Goal: Task Accomplishment & Management: Use online tool/utility

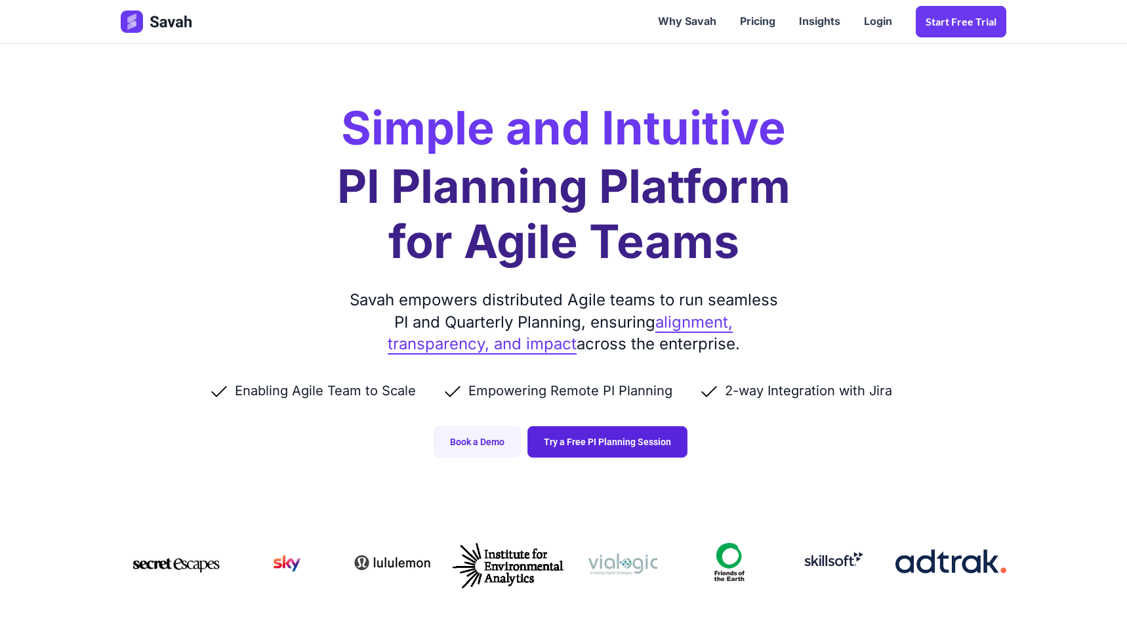
click at [627, 442] on link "Try a Free PI Planning Session" at bounding box center [608, 442] width 160 height 32
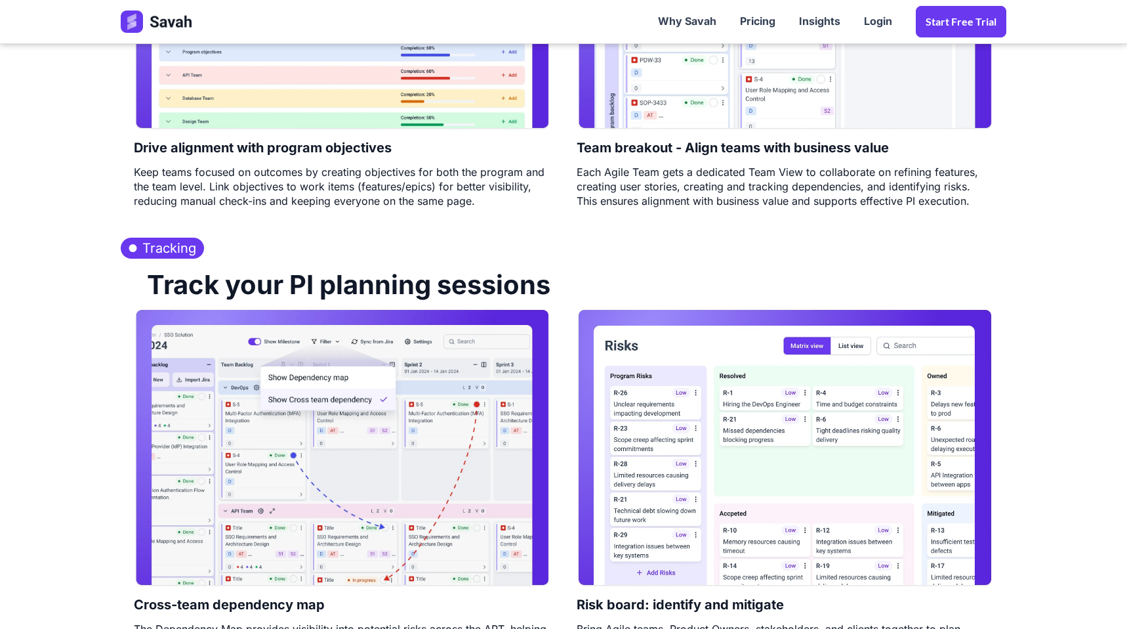
scroll to position [1262, 0]
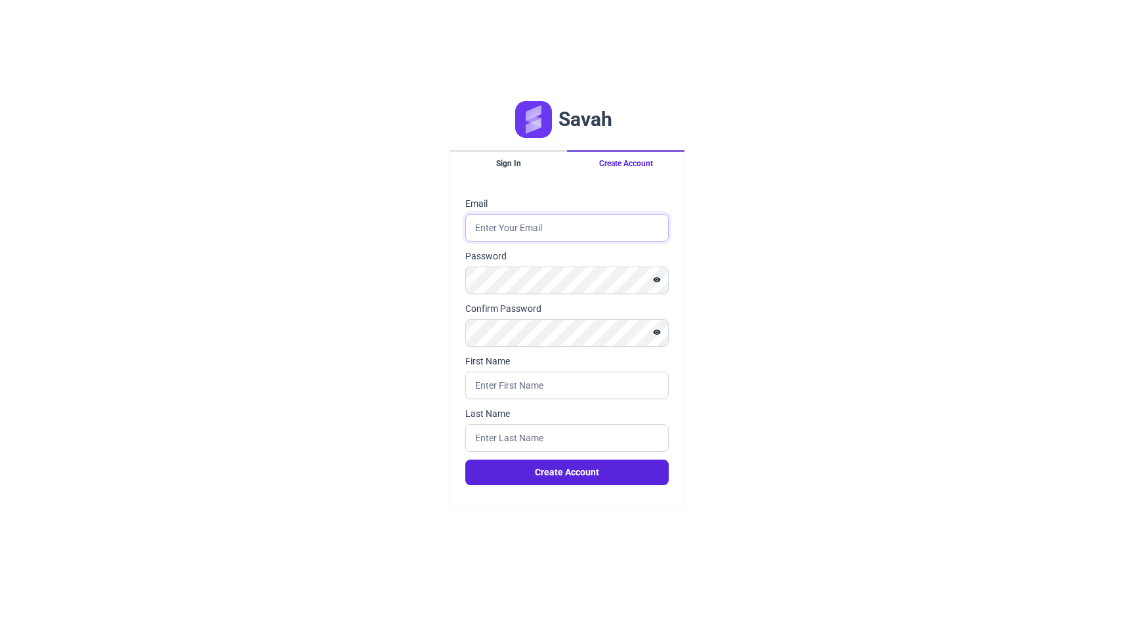
click at [590, 221] on input "Email" at bounding box center [566, 228] width 203 height 28
click at [525, 221] on input "Email" at bounding box center [566, 228] width 203 height 28
type input "[PERSON_NAME][EMAIL_ADDRESS][PERSON_NAME][DOMAIN_NAME]"
click at [610, 389] on input "First Name" at bounding box center [566, 385] width 203 height 28
type input "[PERSON_NAME]"
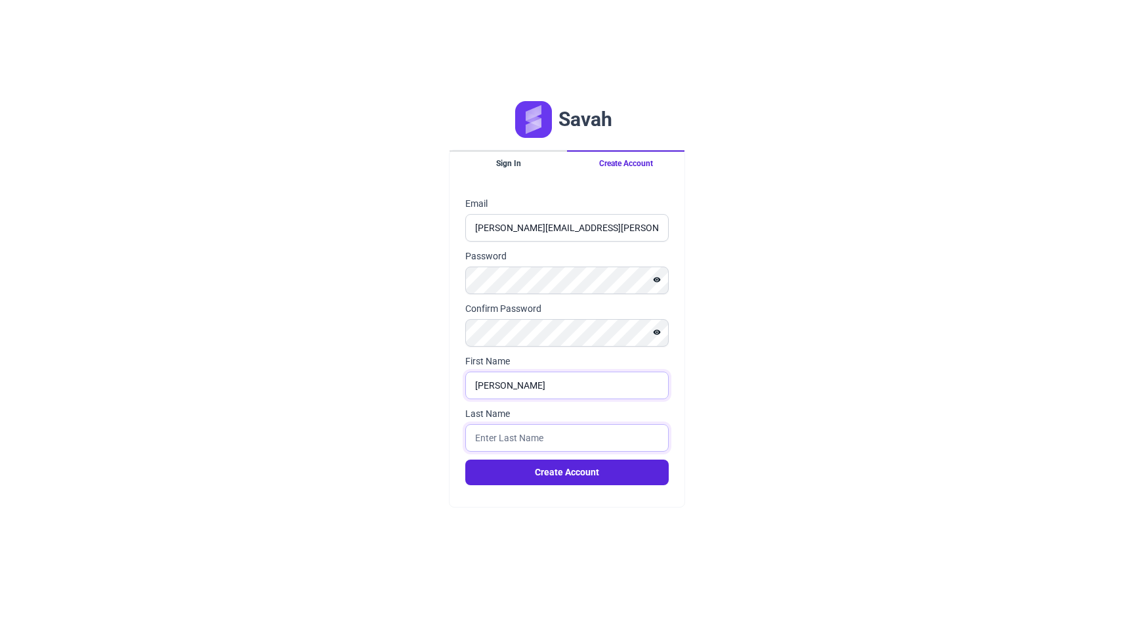
type input "abdellatef"
click at [605, 476] on button "Create Account" at bounding box center [566, 472] width 203 height 26
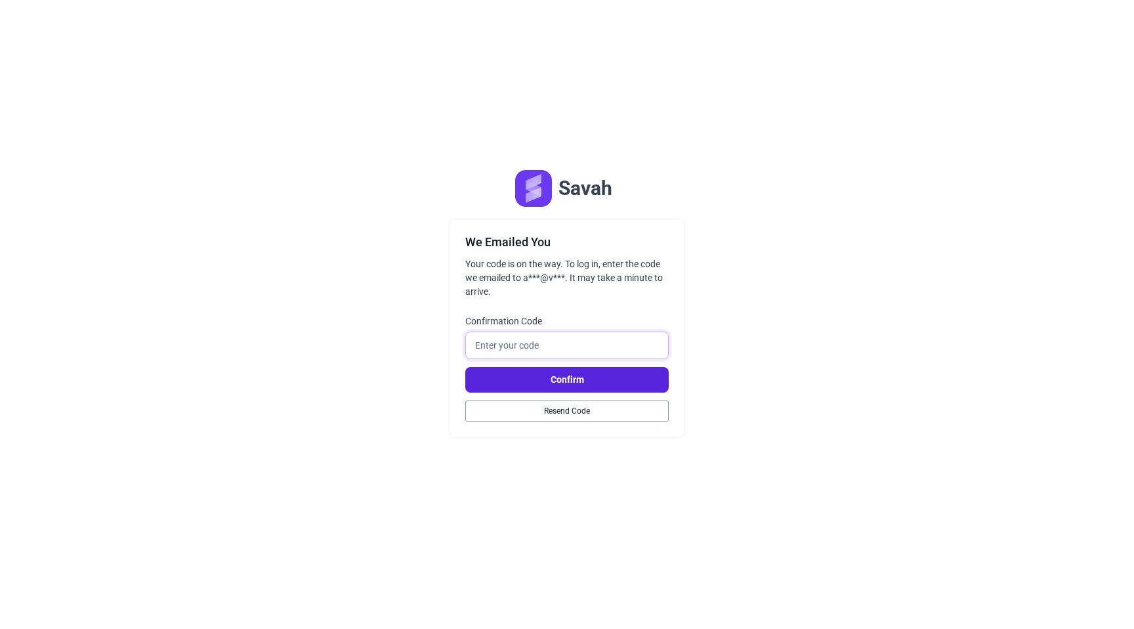
click at [535, 345] on input "Confirmation Code" at bounding box center [566, 345] width 203 height 28
paste input "173124"
type input "173124"
click at [554, 371] on button "Confirm" at bounding box center [566, 380] width 203 height 26
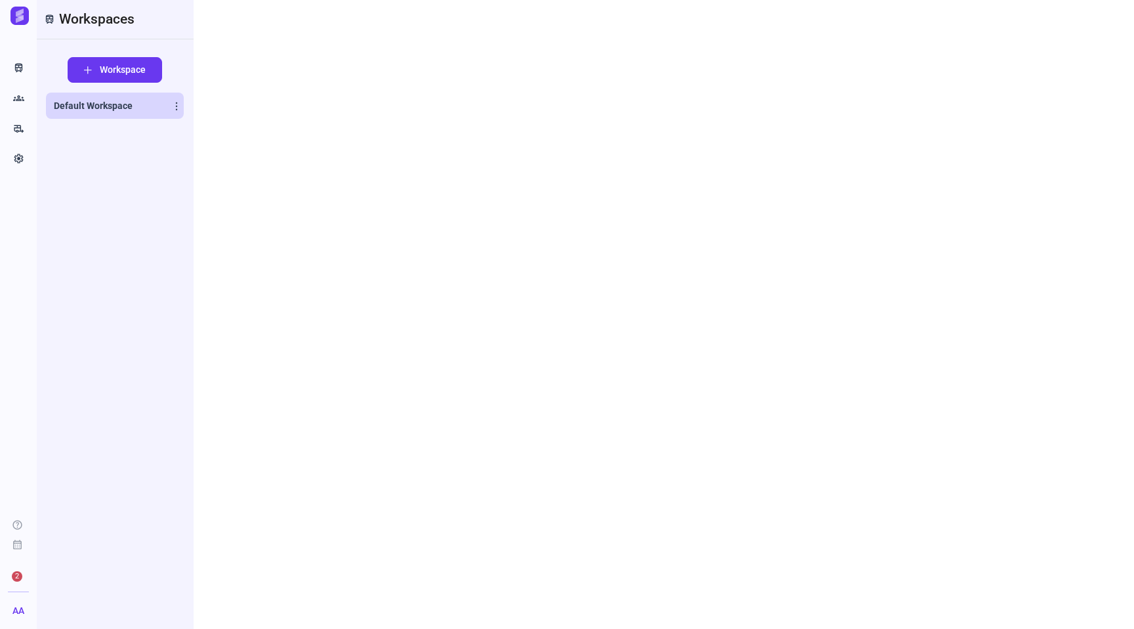
click at [109, 106] on span "Default Workspace" at bounding box center [93, 105] width 79 height 13
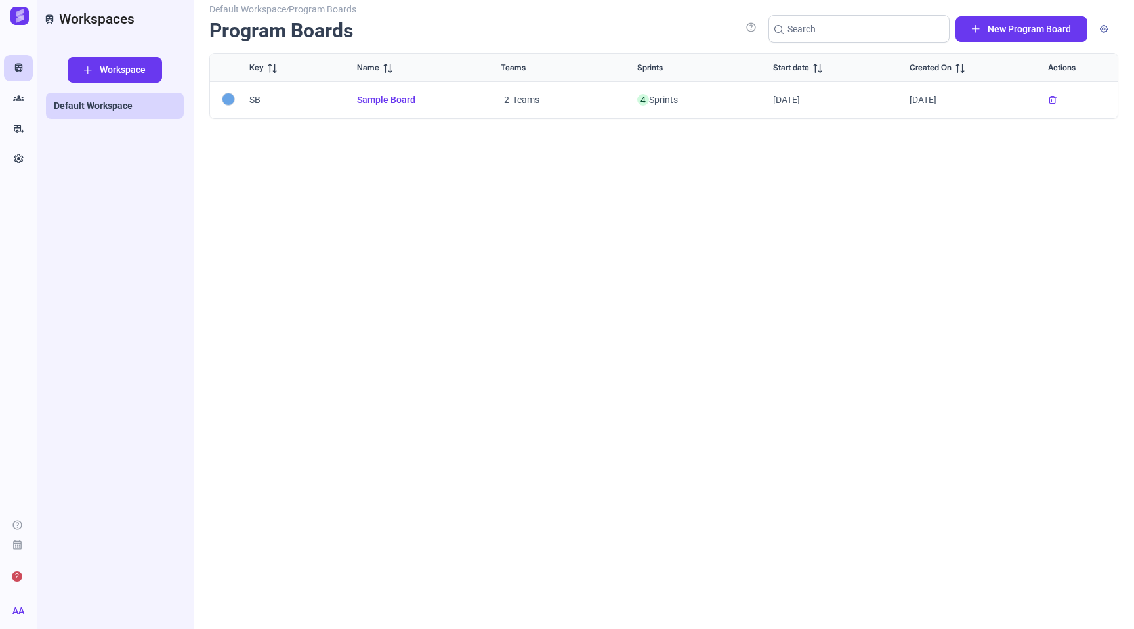
click at [391, 100] on span "Sample Board" at bounding box center [413, 100] width 112 height 14
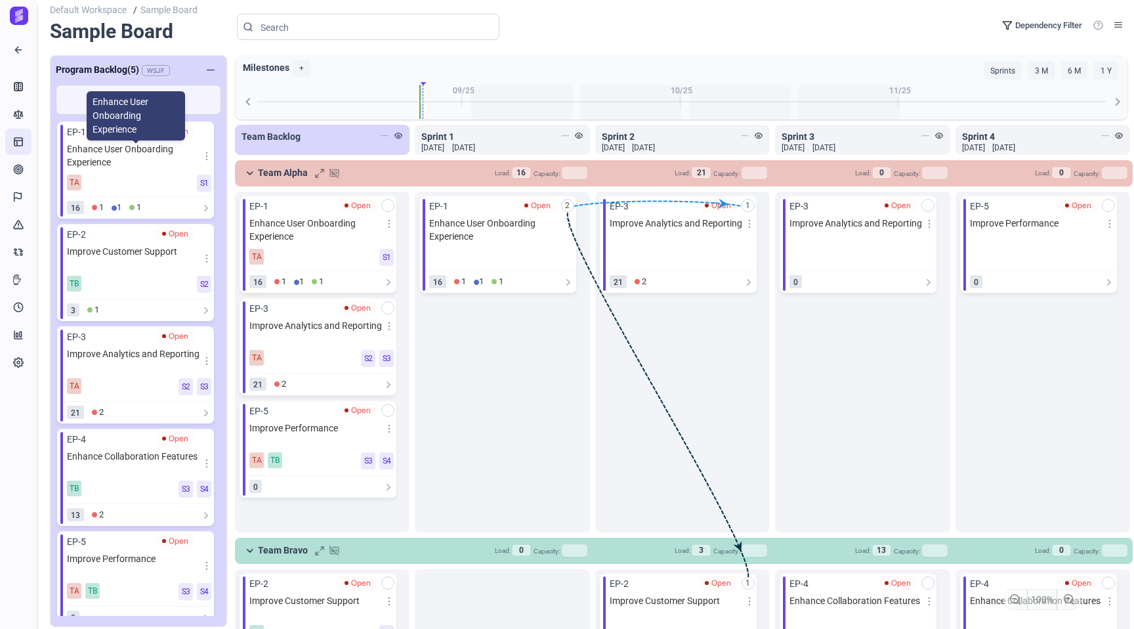
click at [142, 154] on span "Enhance User Onboarding Experience" at bounding box center [135, 155] width 137 height 26
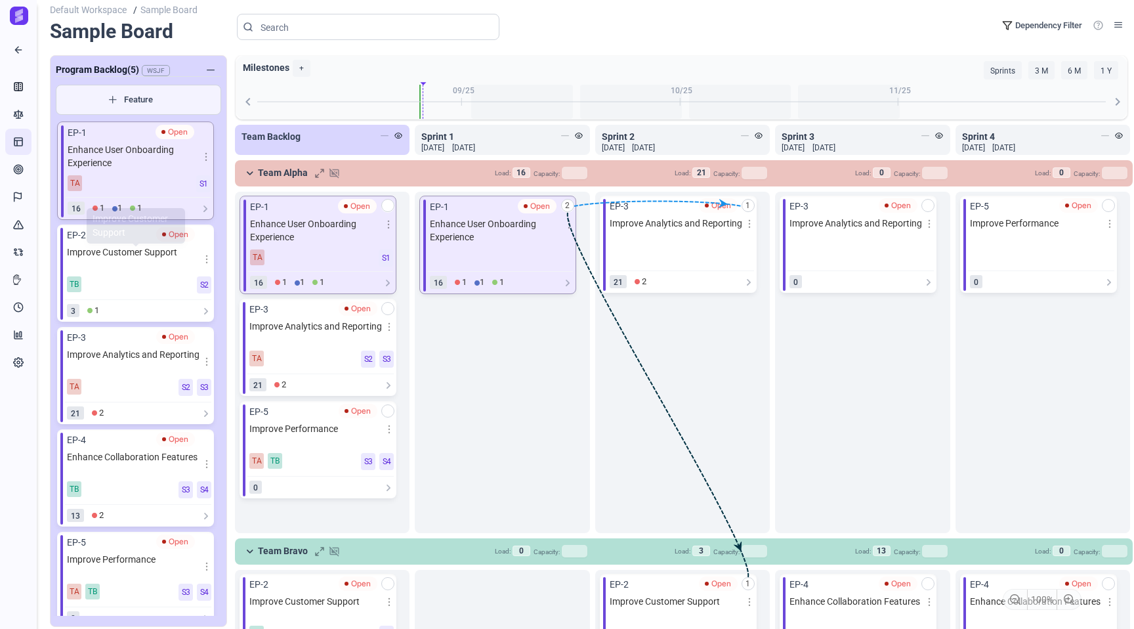
click at [137, 259] on span "Improve Customer Support" at bounding box center [135, 257] width 137 height 25
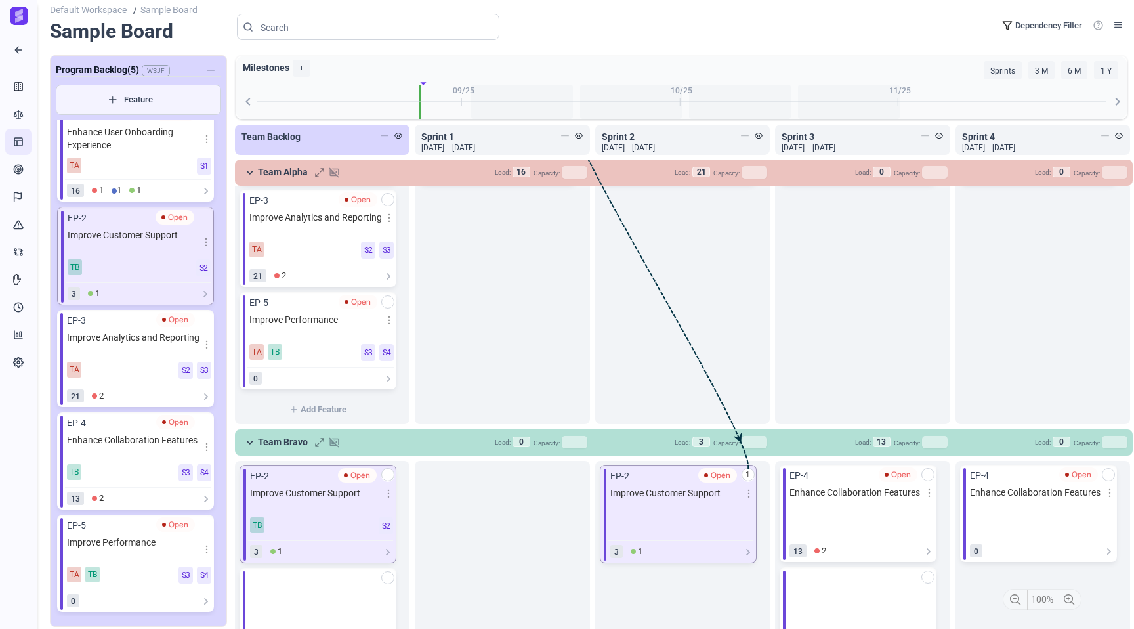
scroll to position [182, 0]
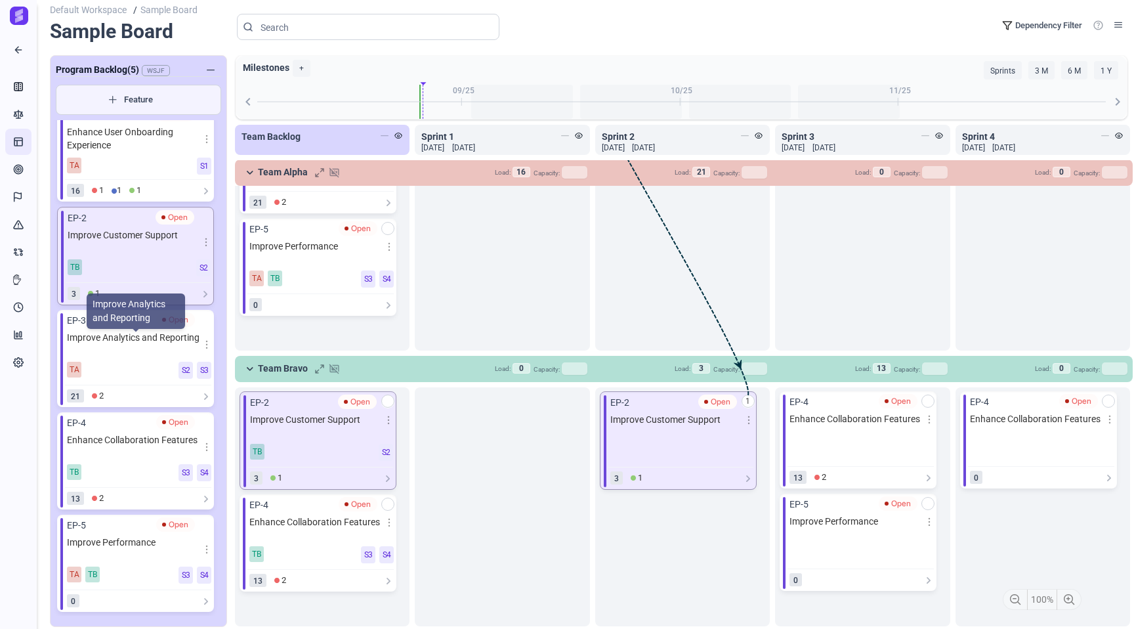
click at [127, 338] on span "Improve Analytics and Reporting" at bounding box center [135, 343] width 137 height 25
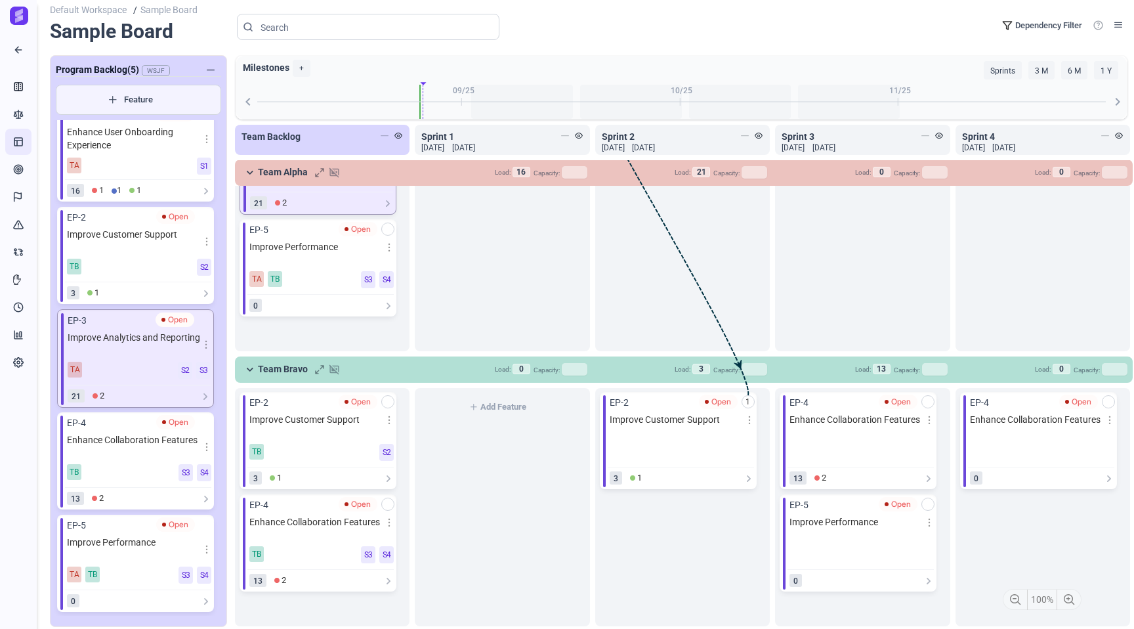
scroll to position [0, 0]
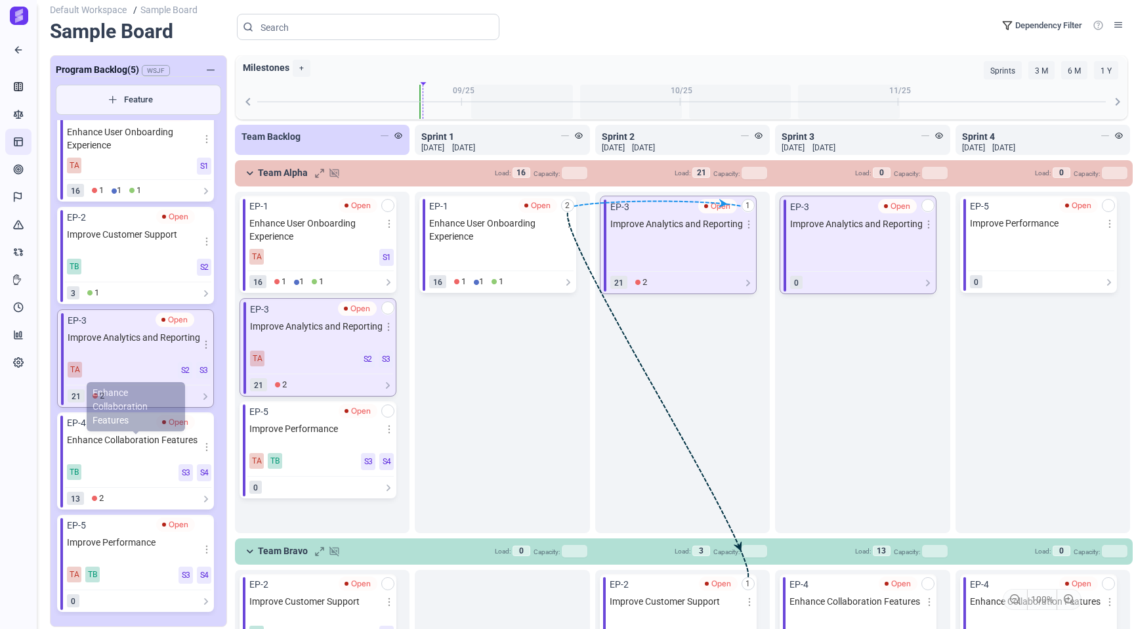
click at [118, 447] on span "Enhance Collaboration Features" at bounding box center [135, 445] width 137 height 25
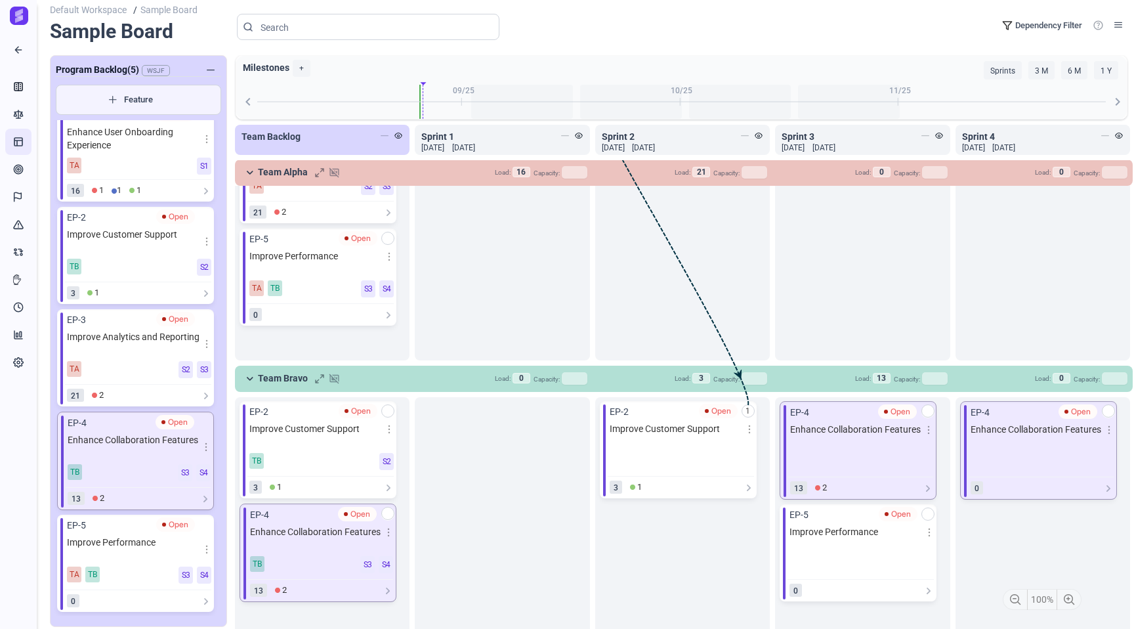
scroll to position [182, 0]
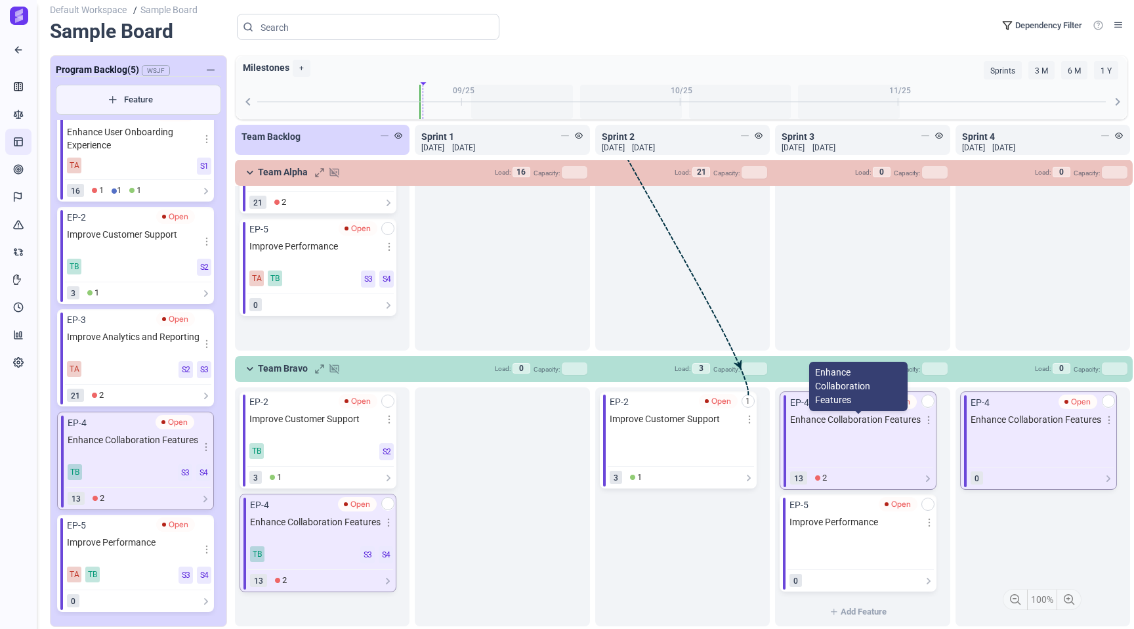
click at [824, 423] on span "Enhance Collaboration Features" at bounding box center [858, 425] width 136 height 25
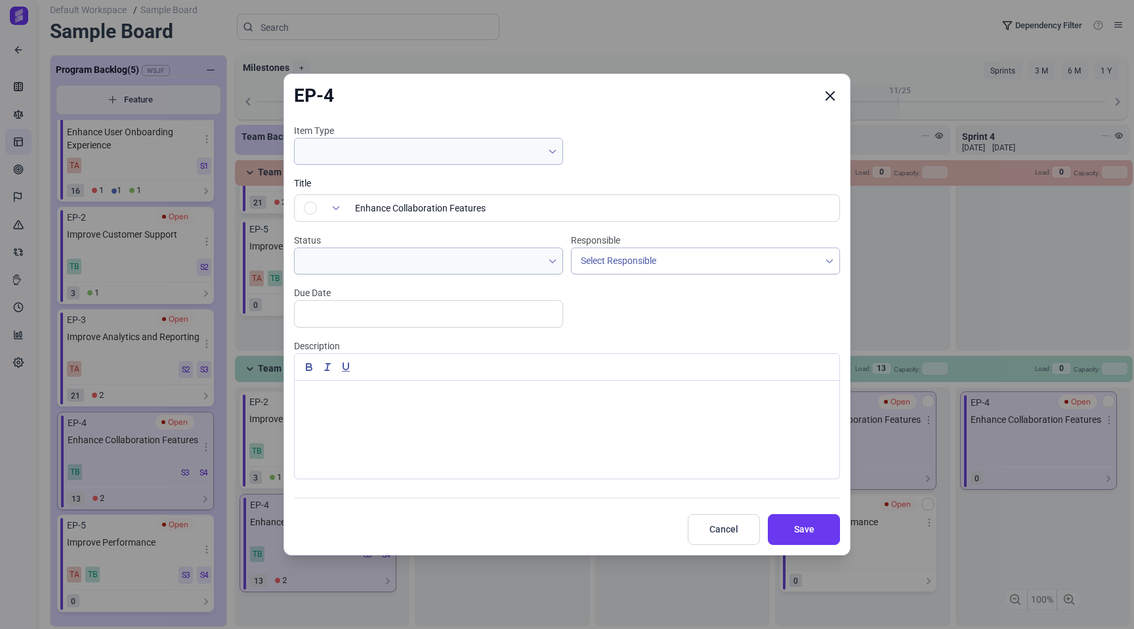
click at [835, 96] on icon "Close" at bounding box center [830, 96] width 12 height 12
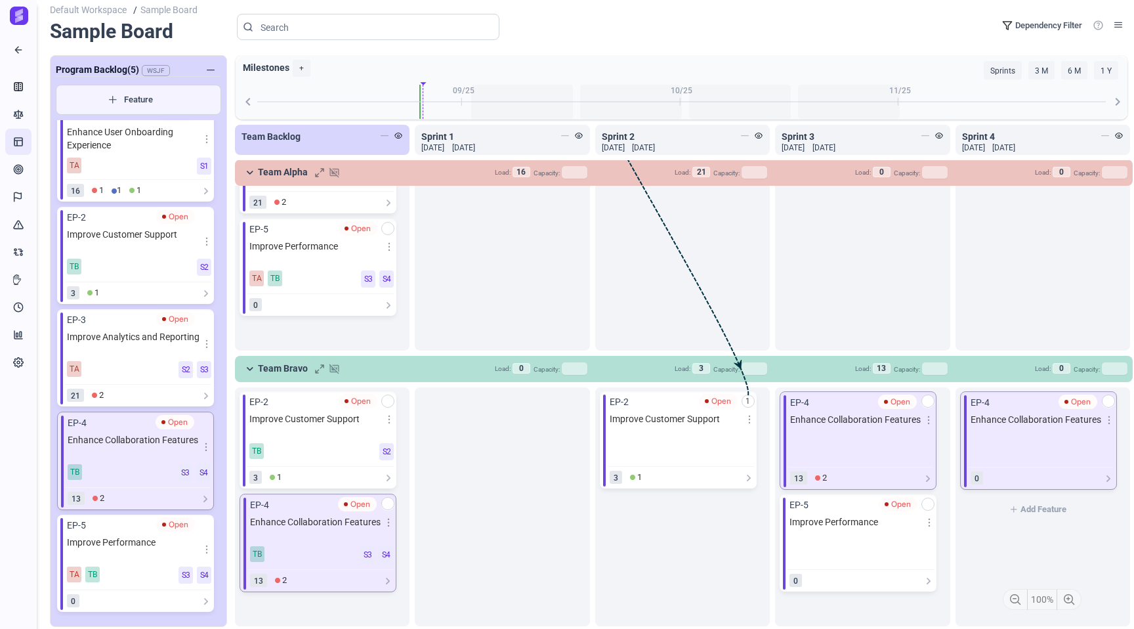
click at [1023, 419] on span "Enhance Collaboration Features" at bounding box center [1039, 425] width 136 height 25
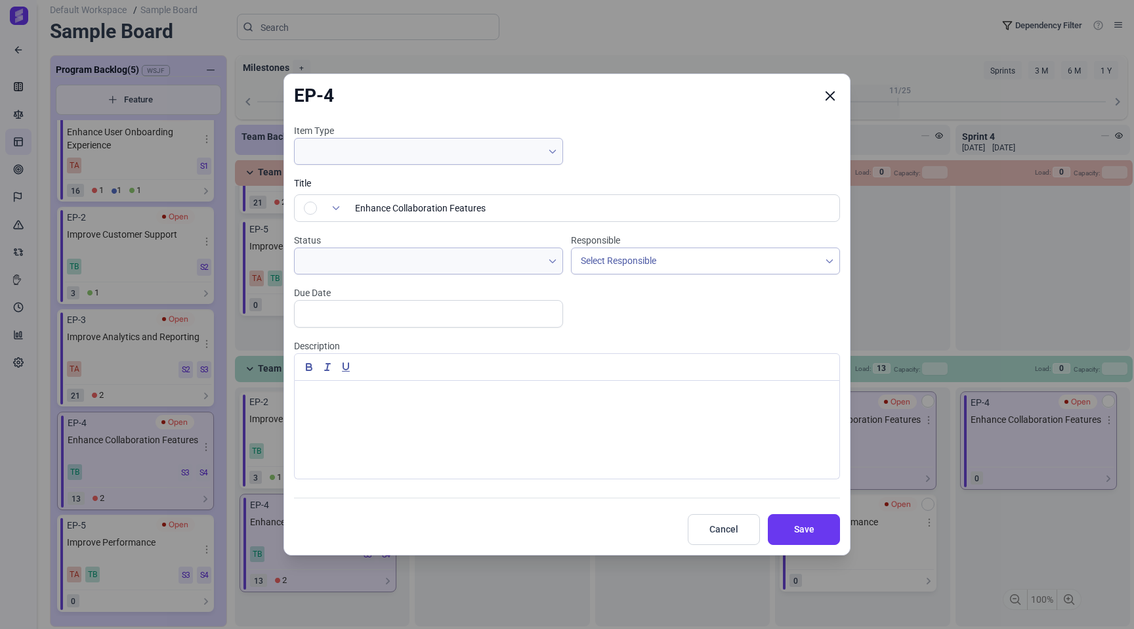
click at [831, 100] on icon "Close" at bounding box center [830, 96] width 12 height 12
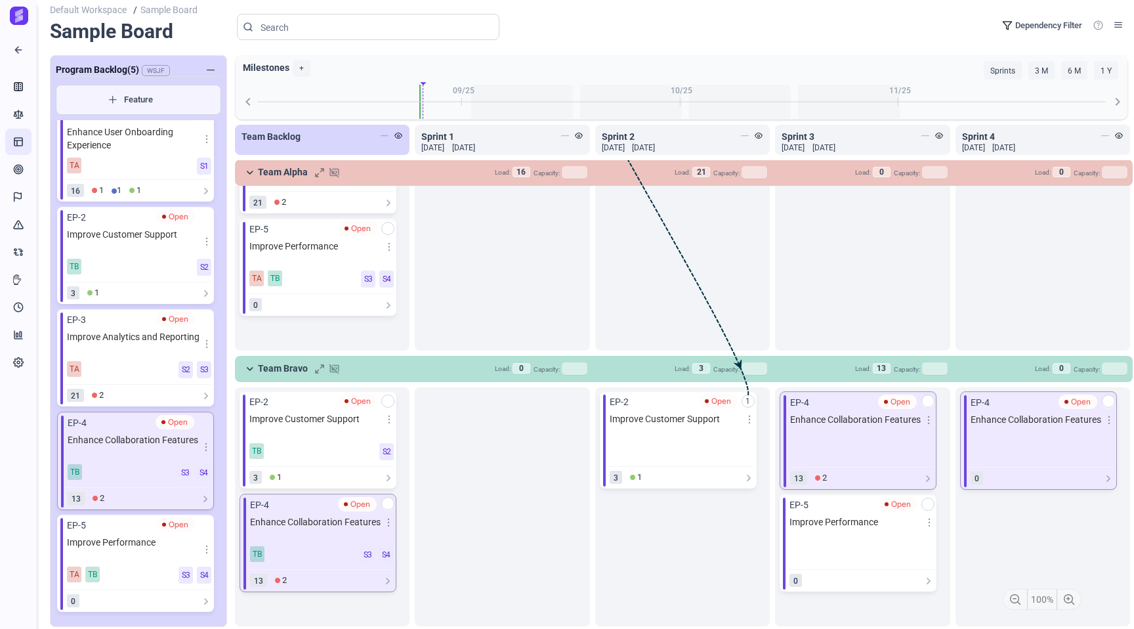
scroll to position [0, 0]
